Goal: Communication & Community: Answer question/provide support

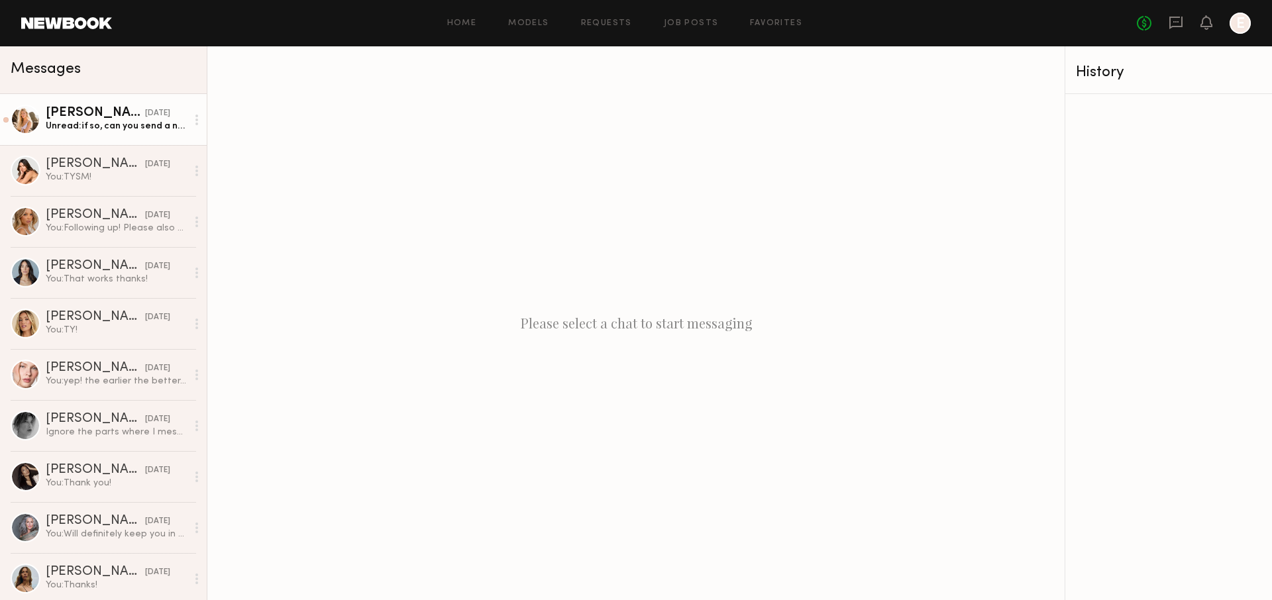
click at [124, 122] on div "Unread: if so, can you send a new contract?" at bounding box center [116, 126] width 141 height 13
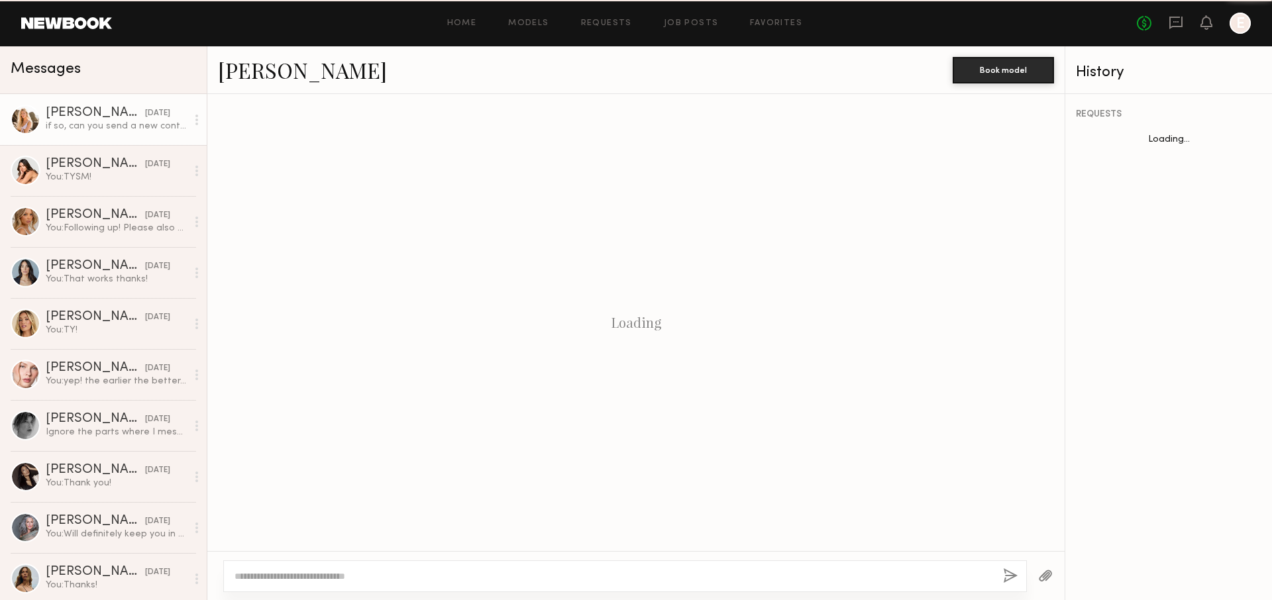
scroll to position [800, 0]
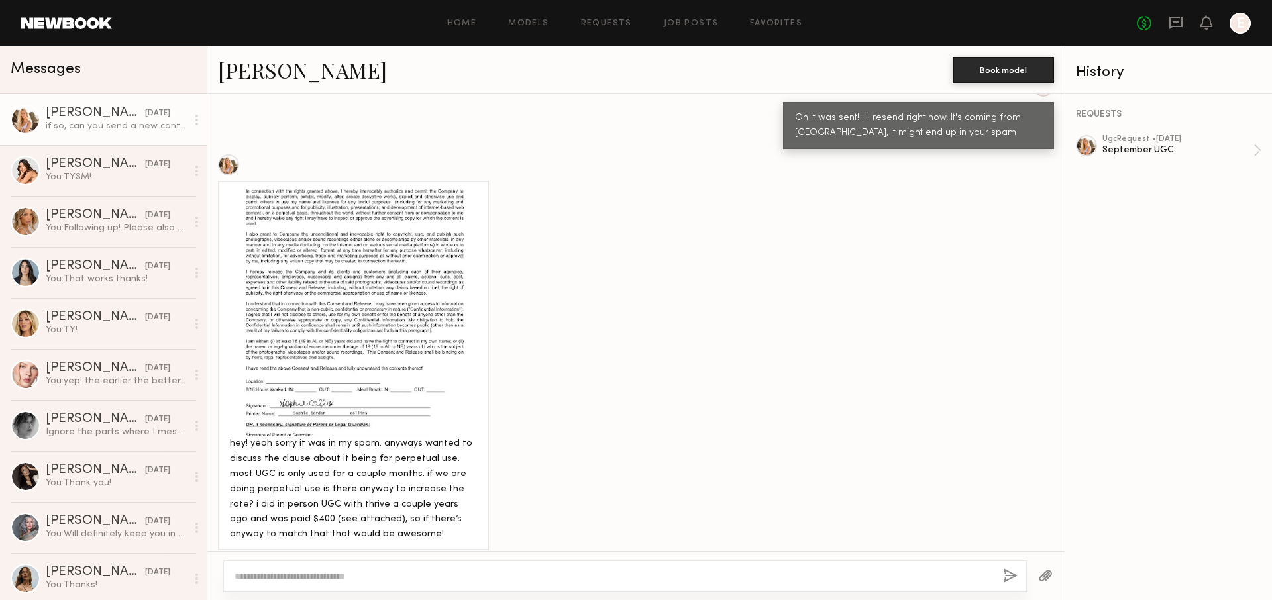
scroll to position [1434, 0]
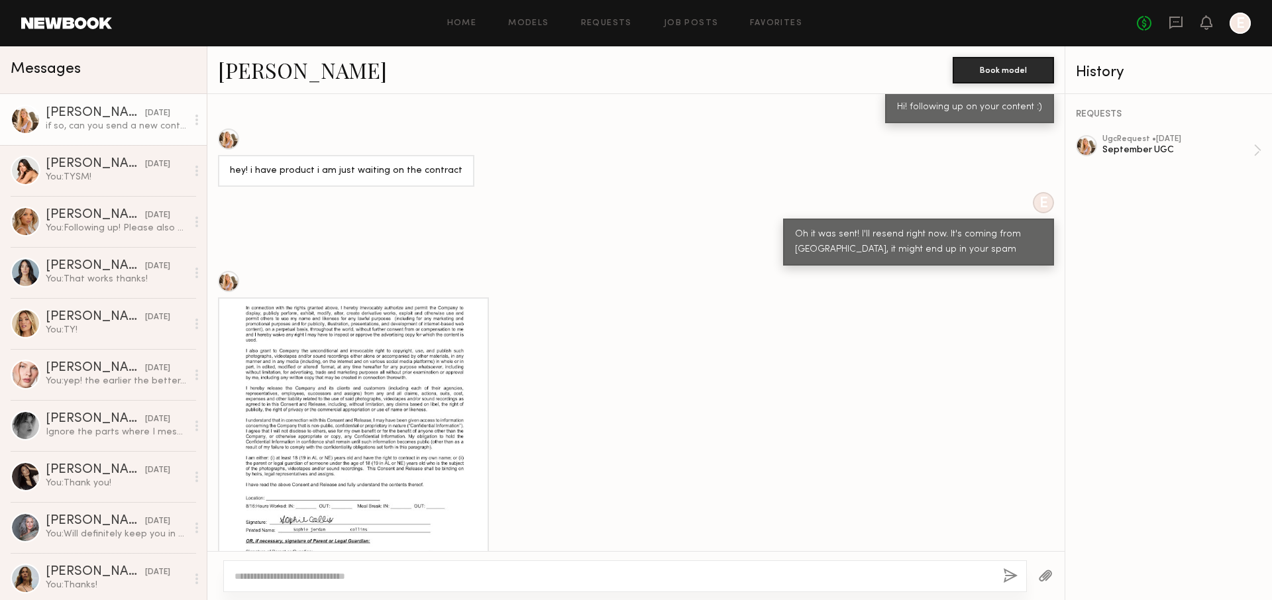
click at [325, 361] on div at bounding box center [353, 429] width 247 height 247
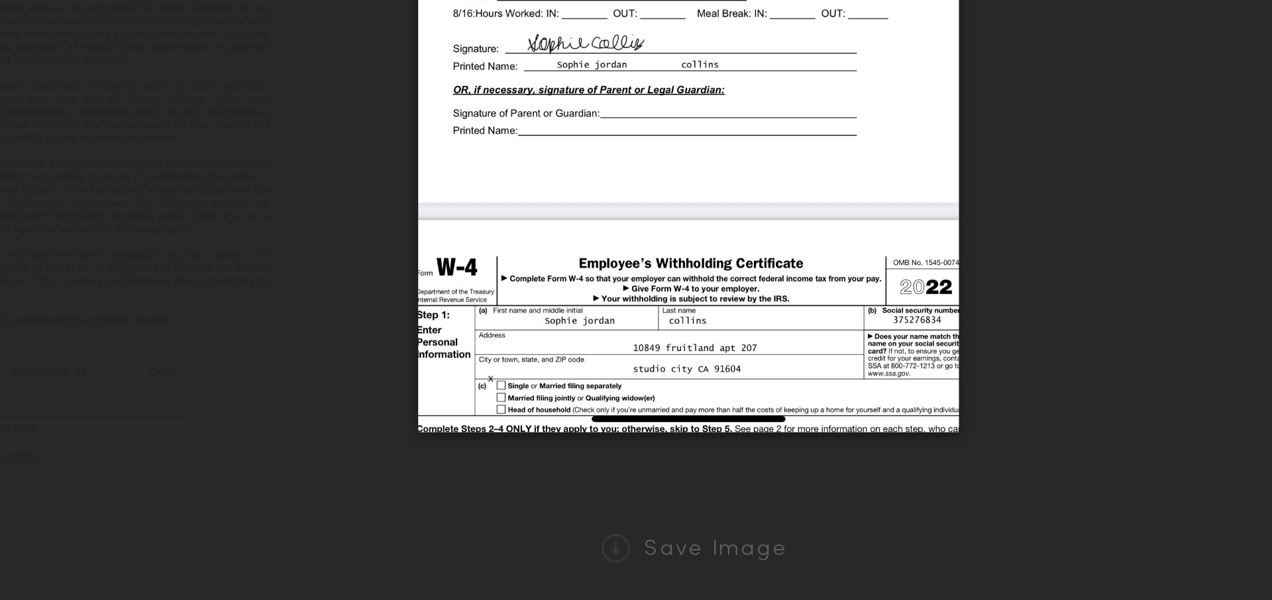
scroll to position [0, 0]
click at [729, 561] on div "Save Image" at bounding box center [636, 579] width 1272 height 42
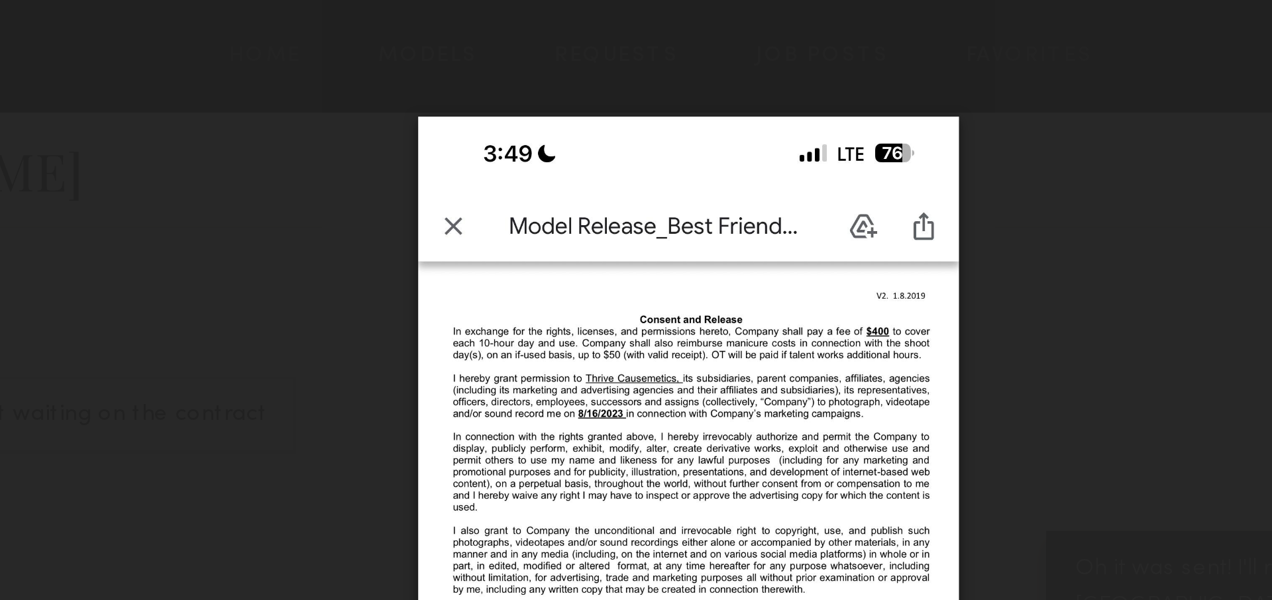
click at [829, 19] on nb-gallery-light "Save Image" at bounding box center [636, 300] width 1272 height 600
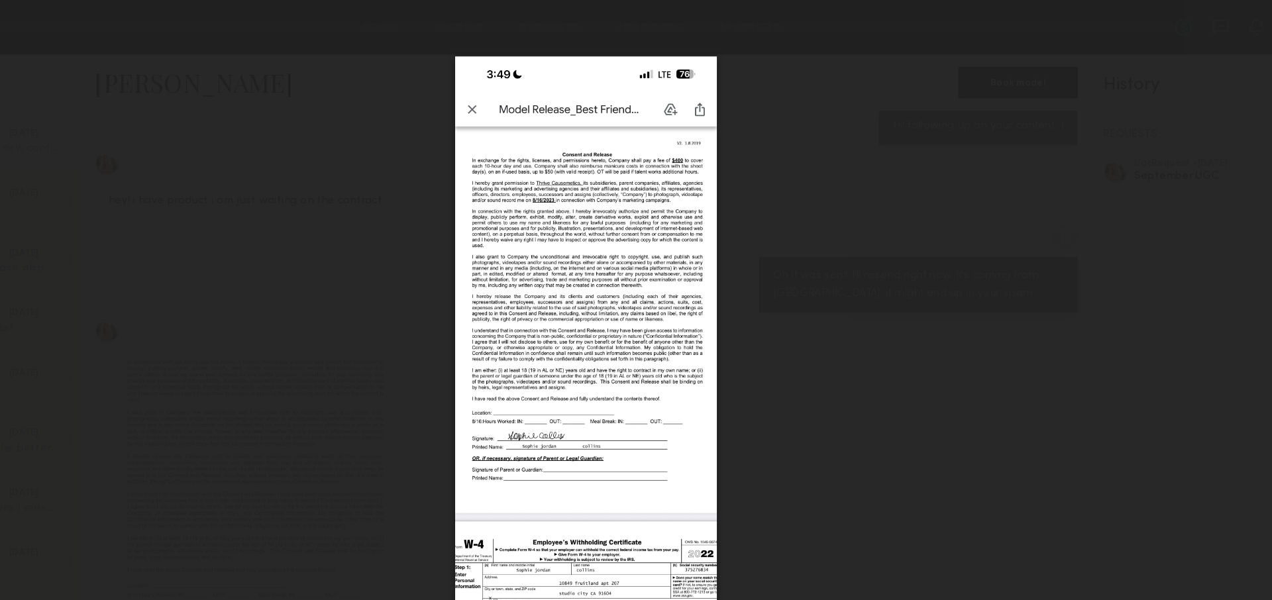
click at [1003, 242] on div at bounding box center [636, 289] width 1272 height 537
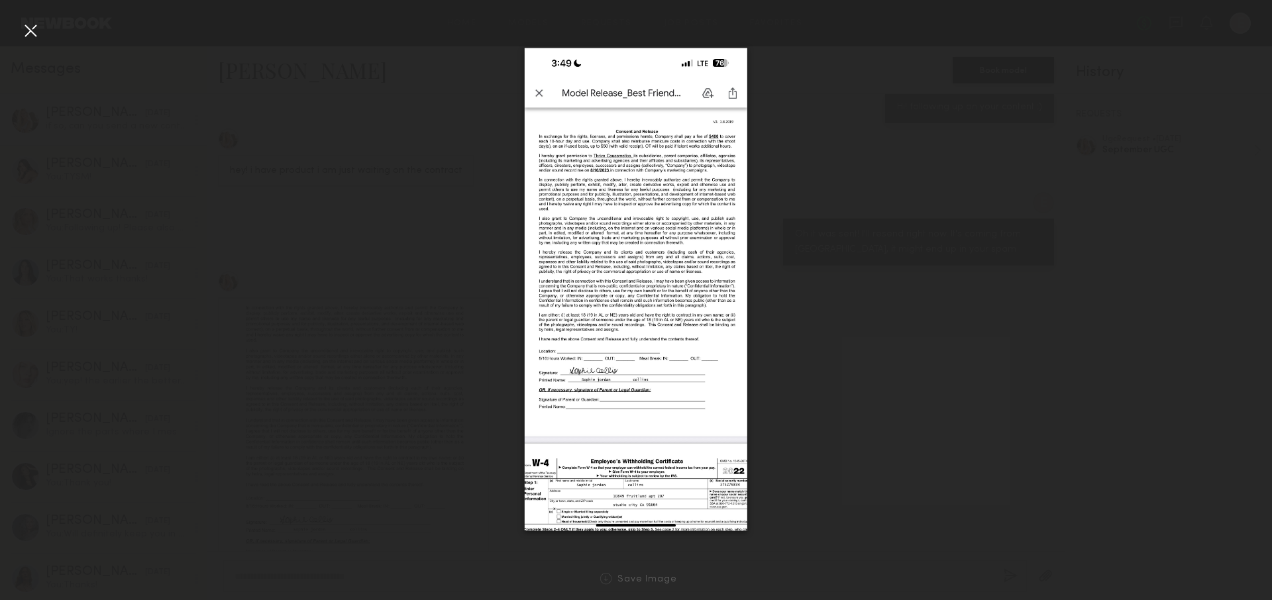
drag, startPoint x: 1221, startPoint y: 47, endPoint x: 555, endPoint y: 100, distance: 668.1
click at [1220, 47] on div at bounding box center [636, 289] width 1272 height 537
click at [30, 34] on div at bounding box center [30, 30] width 21 height 21
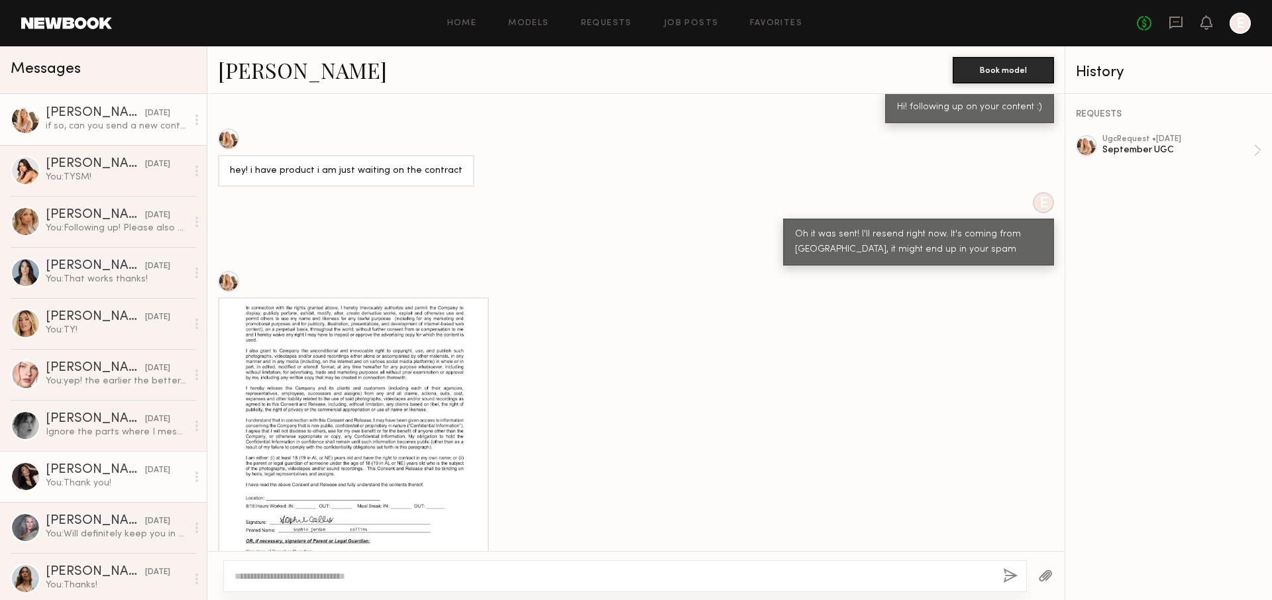
scroll to position [1899, 0]
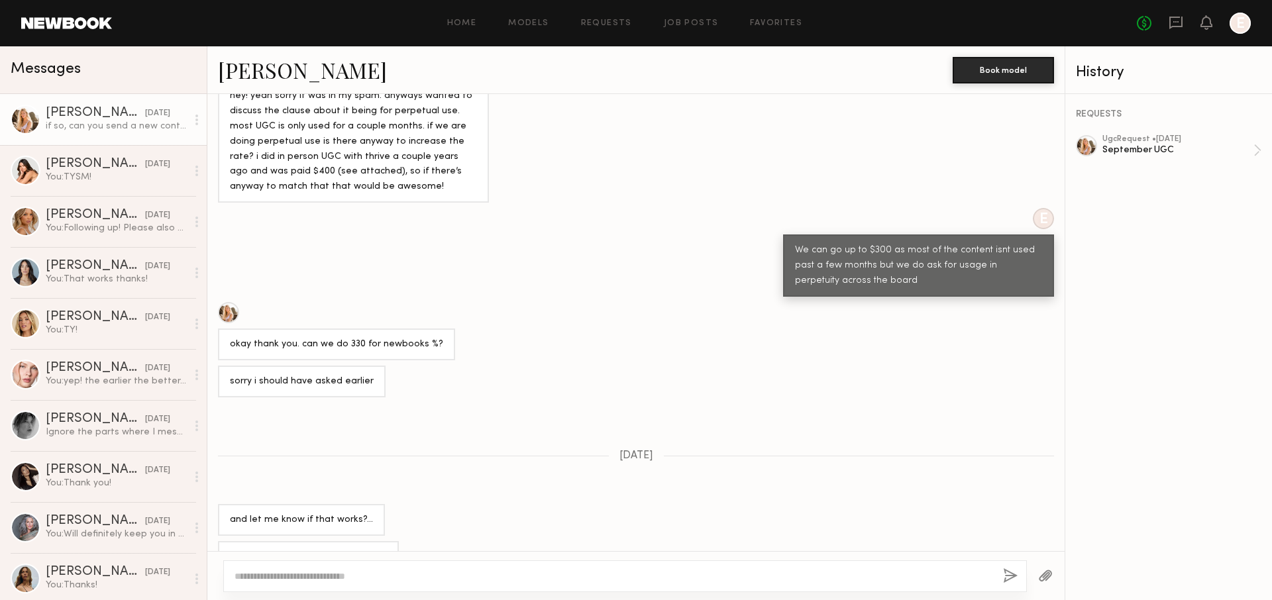
click at [398, 573] on textarea at bounding box center [614, 576] width 758 height 13
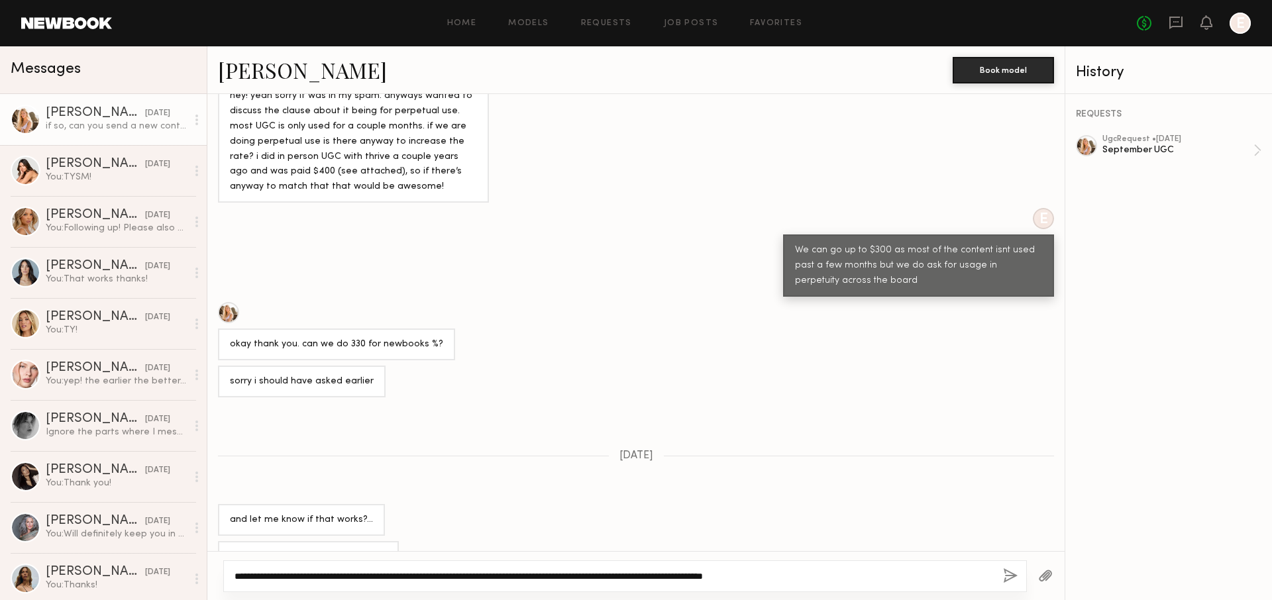
click at [527, 581] on textarea "**********" at bounding box center [614, 576] width 758 height 13
click at [840, 574] on textarea "**********" at bounding box center [614, 576] width 758 height 13
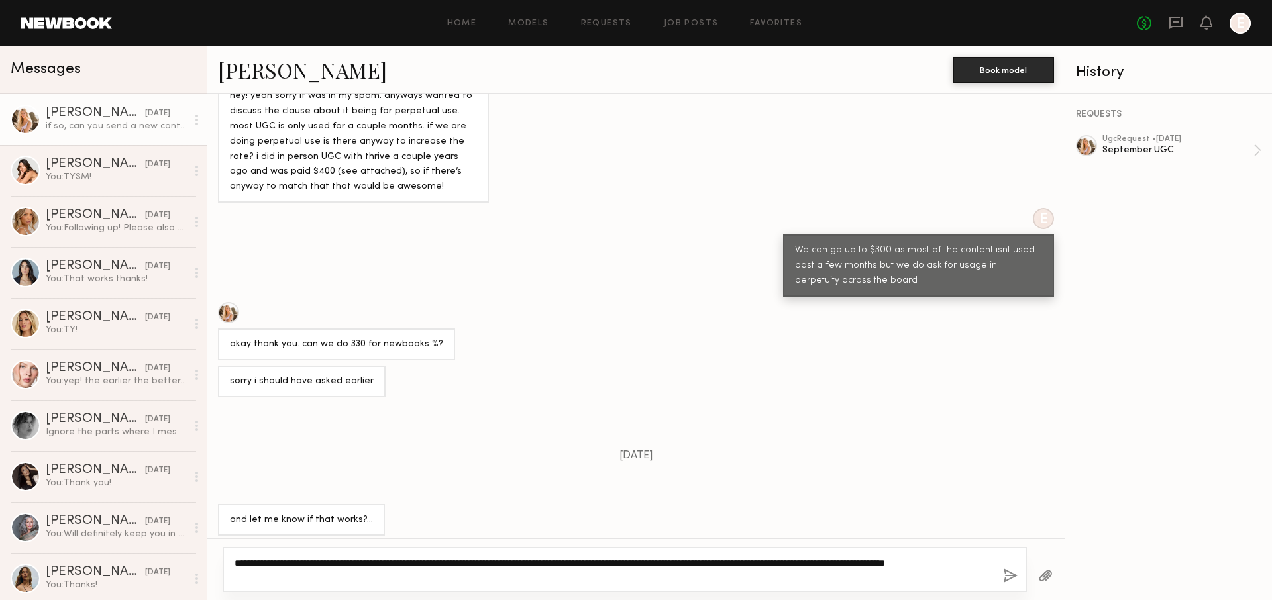
type textarea "**********"
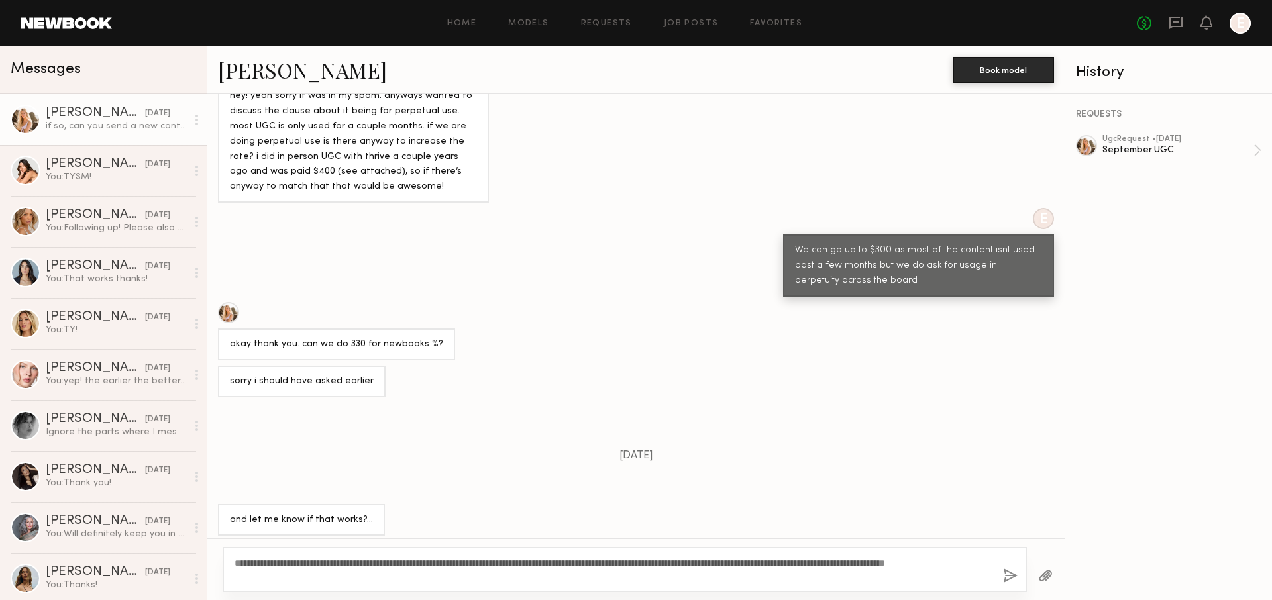
click at [1010, 573] on button "button" at bounding box center [1010, 577] width 15 height 17
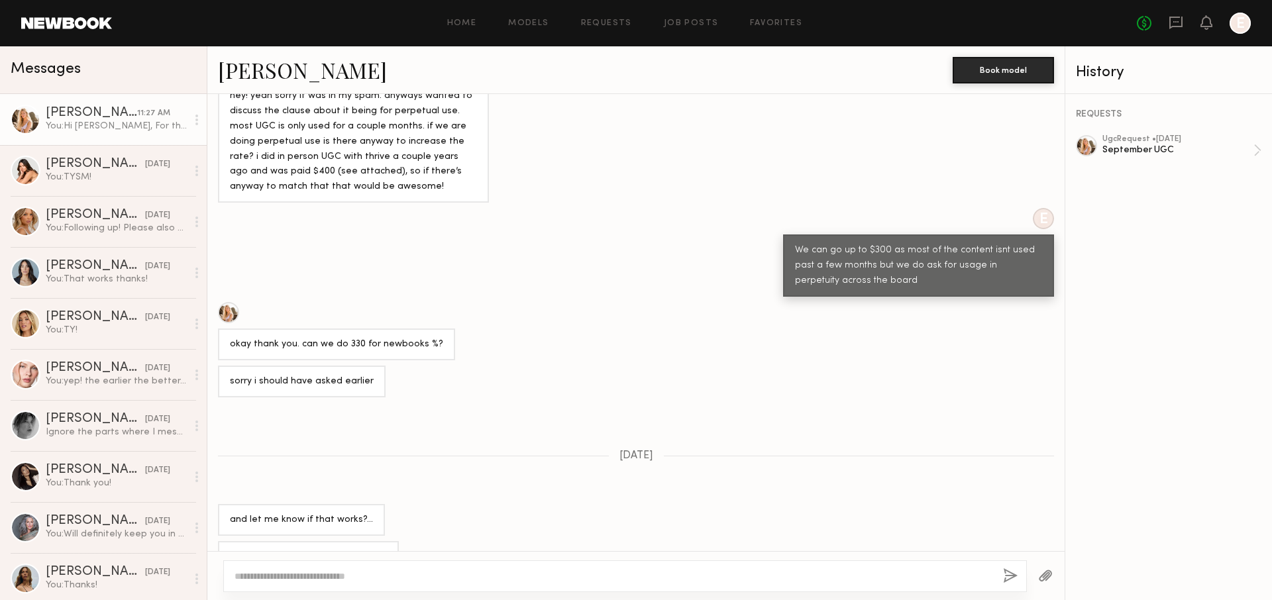
scroll to position [2183, 0]
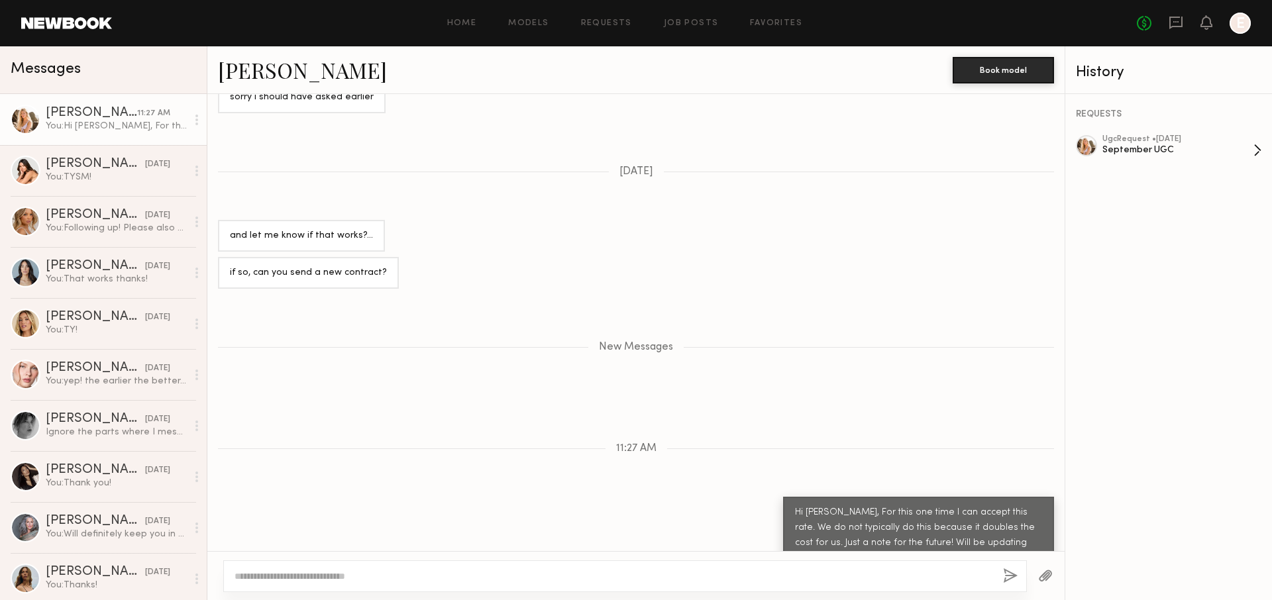
click at [1176, 137] on div "ugc Request • 09/05/2025" at bounding box center [1178, 139] width 151 height 9
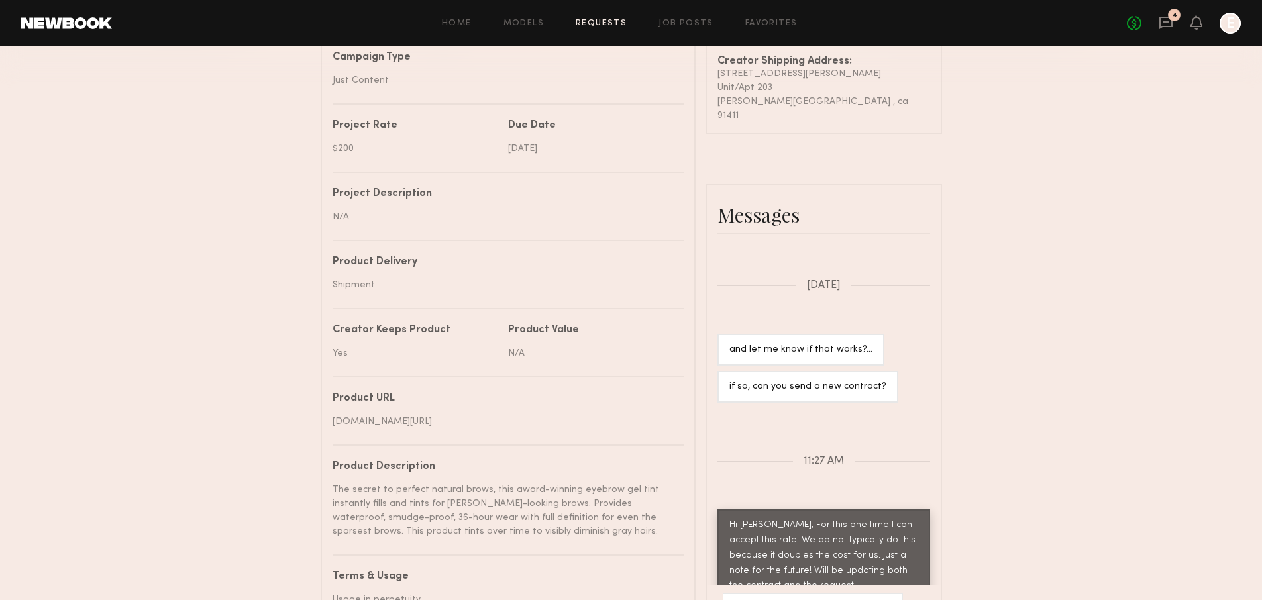
scroll to position [550, 0]
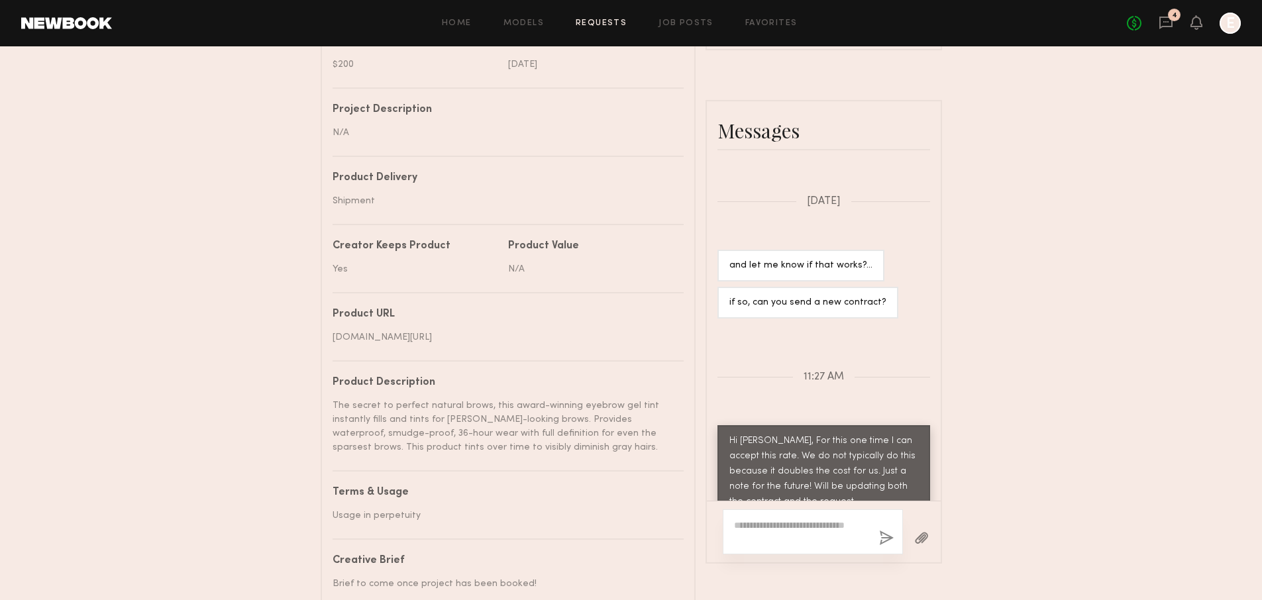
click at [778, 528] on textarea at bounding box center [801, 532] width 135 height 27
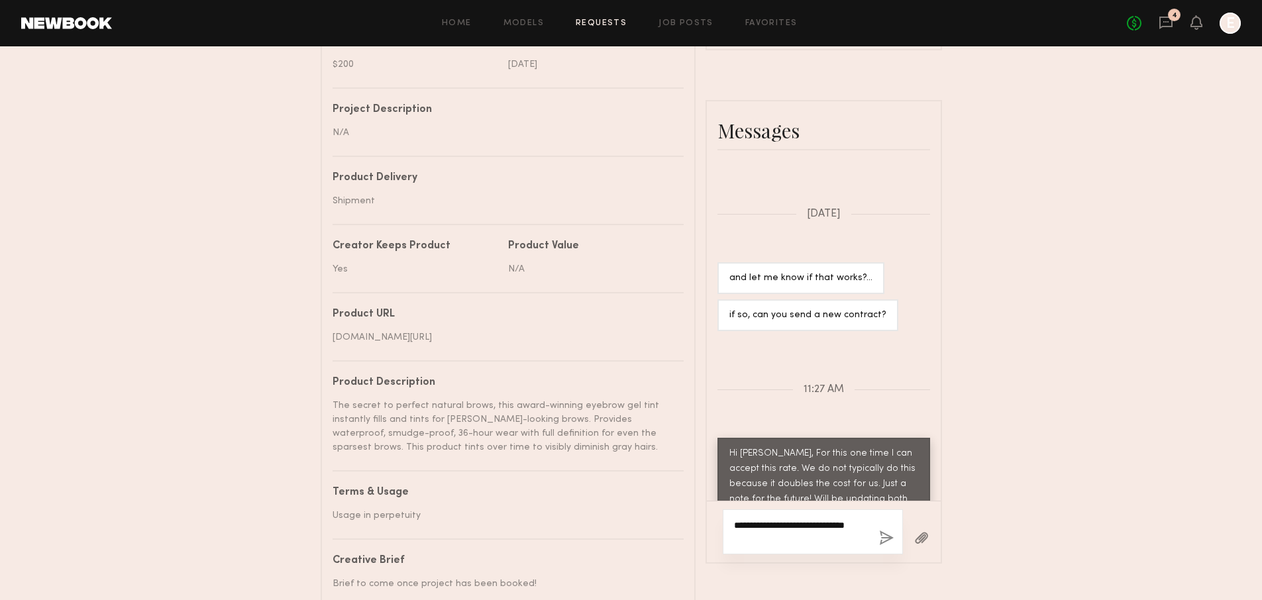
scroll to position [2301, 0]
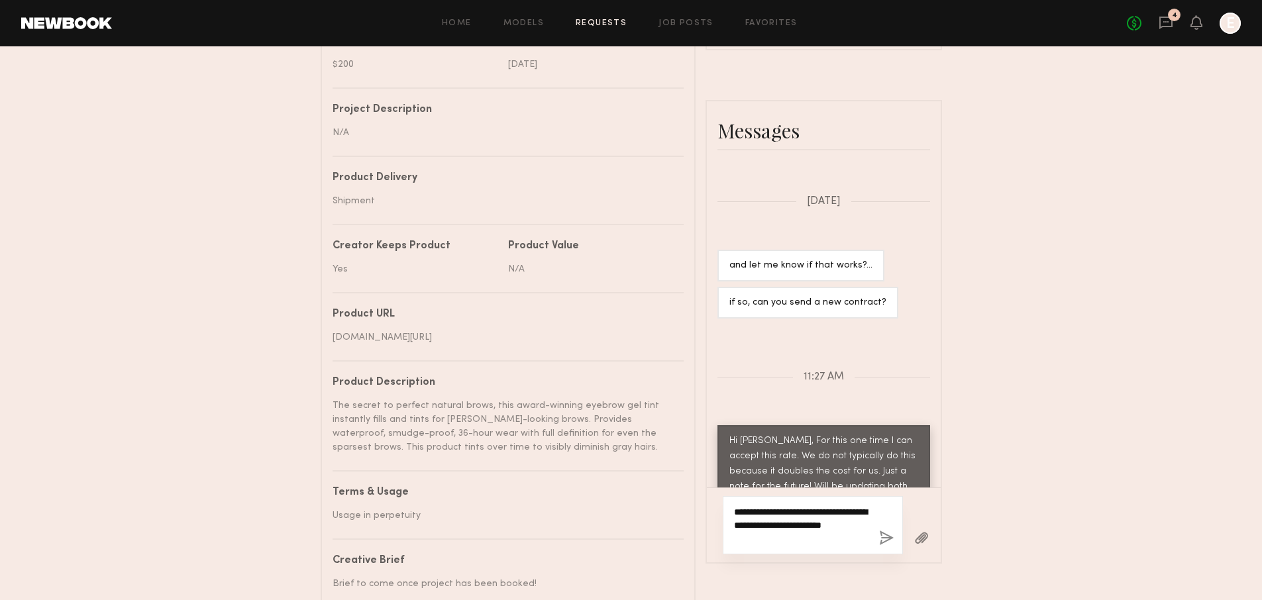
type textarea "**********"
click at [885, 547] on button "button" at bounding box center [886, 539] width 15 height 17
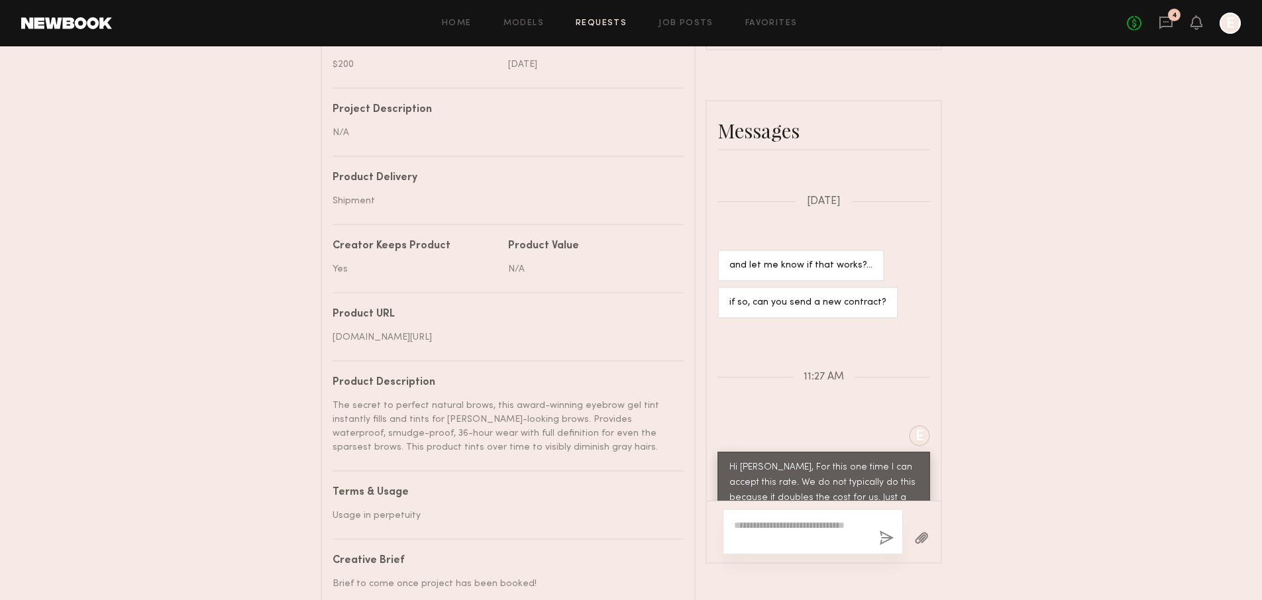
scroll to position [2481, 0]
